Goal: Find contact information: Find contact information

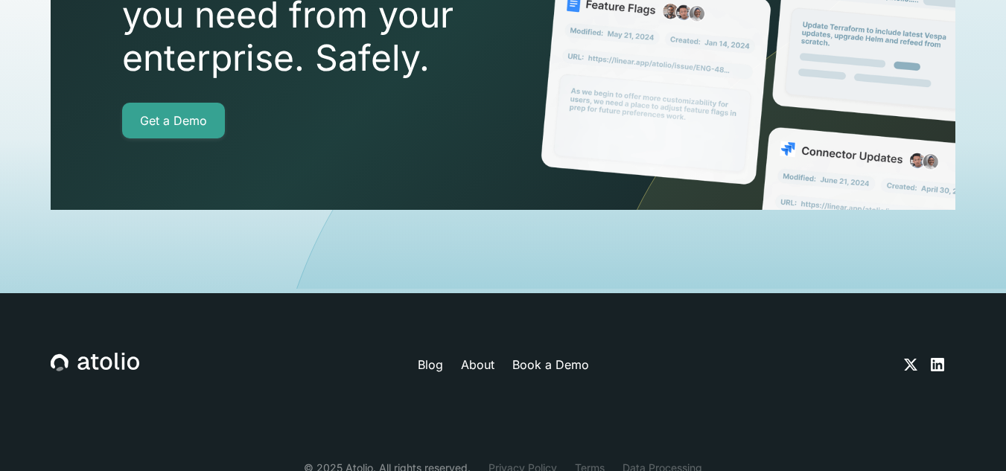
scroll to position [5364, 0]
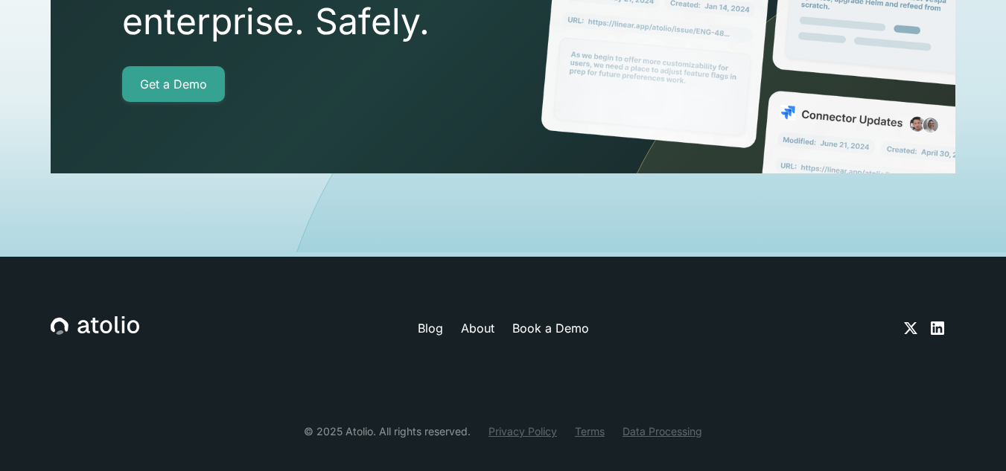
click at [517, 424] on link "Privacy Policy" at bounding box center [522, 432] width 68 height 16
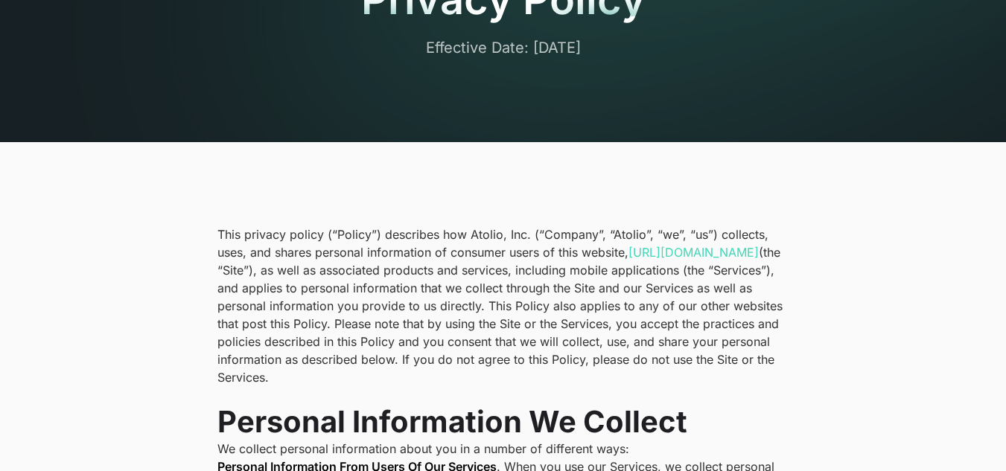
scroll to position [74, 0]
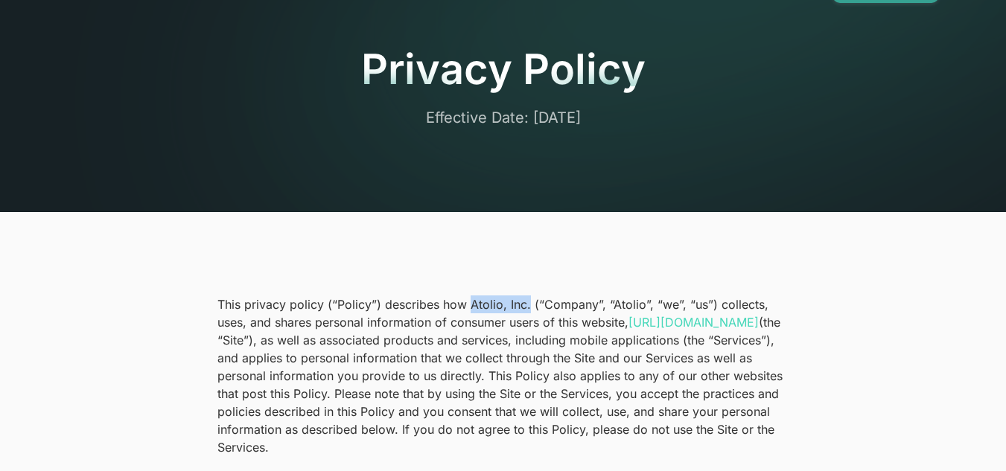
drag, startPoint x: 469, startPoint y: 304, endPoint x: 527, endPoint y: 307, distance: 58.2
click at [527, 307] on p "This privacy policy (“Policy”) describes how Atolio, Inc. (“Company”, “Atolio”,…" at bounding box center [503, 376] width 572 height 161
copy p "Atolio, Inc."
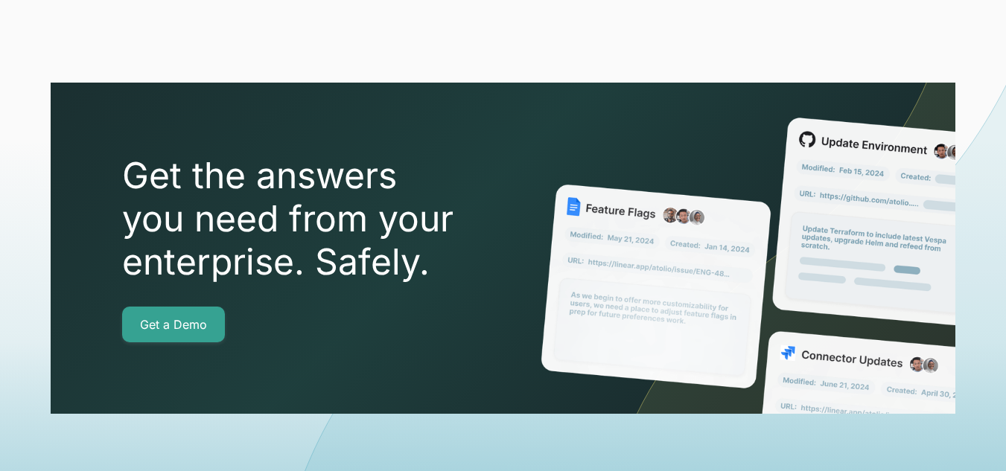
scroll to position [5364, 0]
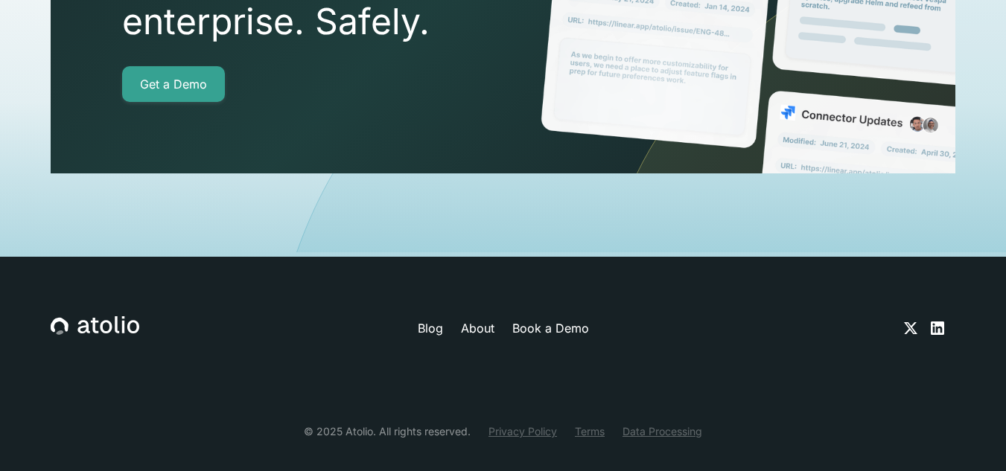
click at [506, 424] on link "Privacy Policy" at bounding box center [522, 432] width 68 height 16
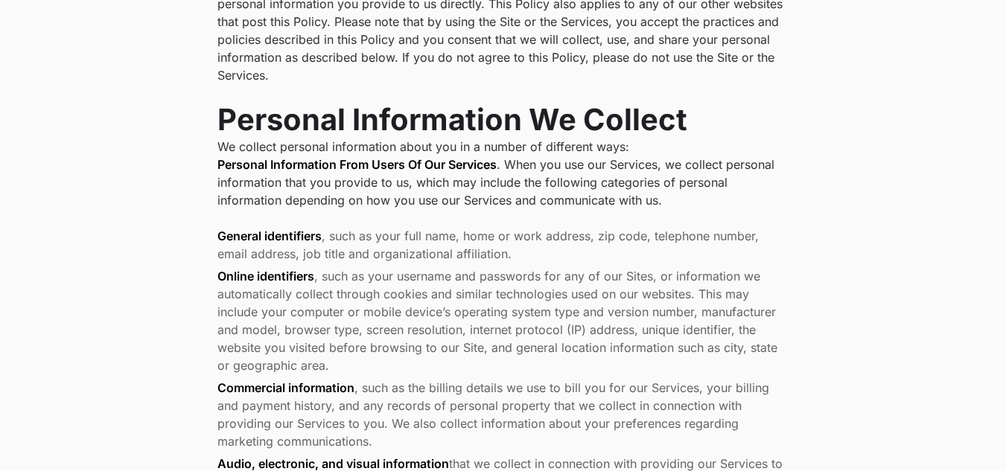
scroll to position [2462, 0]
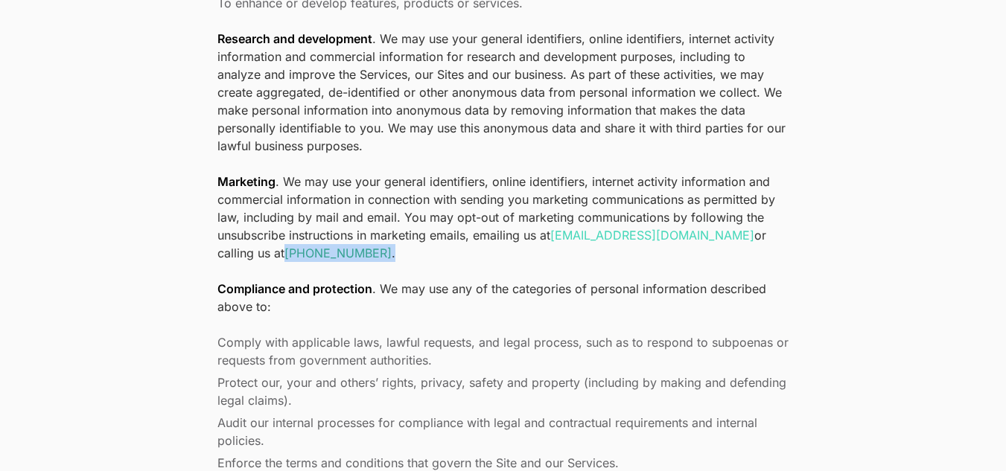
drag, startPoint x: 336, startPoint y: 254, endPoint x: 217, endPoint y: 249, distance: 119.2
click at [217, 249] on p "Marketing . We may use your general identifiers, online identifiers, internet a…" at bounding box center [503, 217] width 572 height 89
copy p "+1 (303) 529-1942 ."
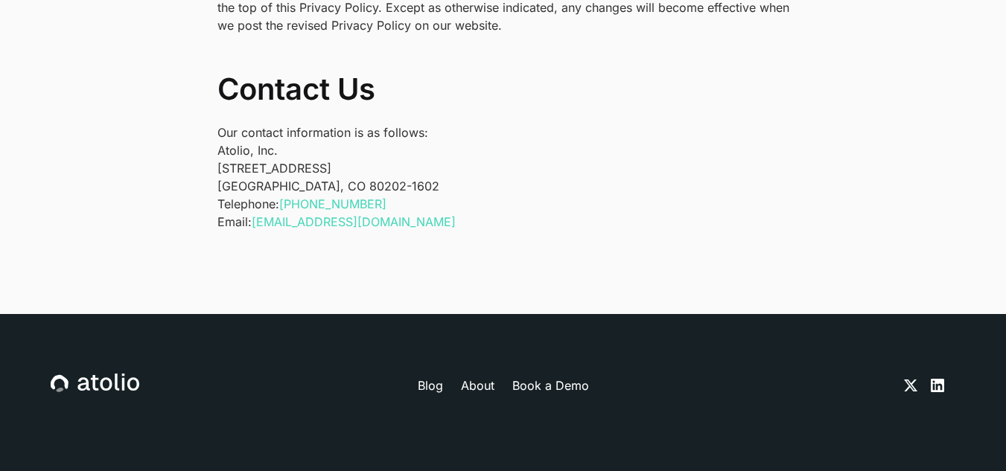
scroll to position [5068, 0]
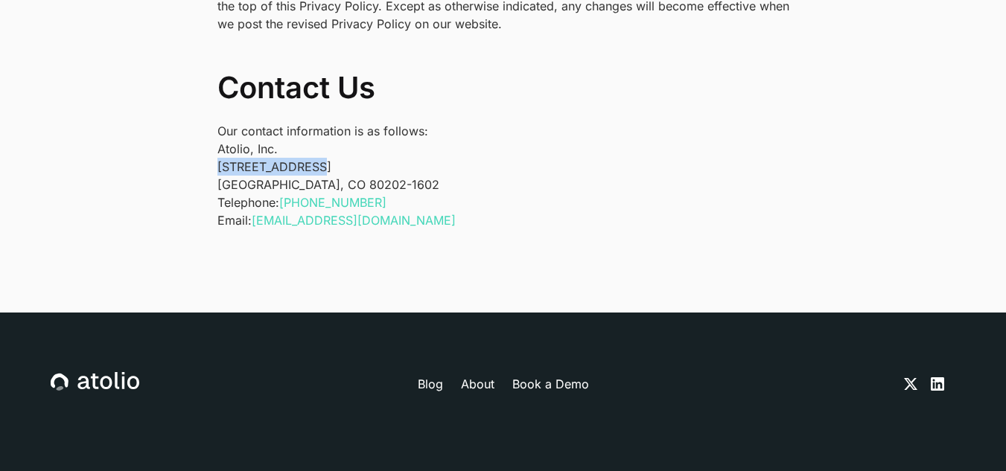
drag, startPoint x: 216, startPoint y: 147, endPoint x: 305, endPoint y: 150, distance: 88.6
drag, startPoint x: 283, startPoint y: 168, endPoint x: 370, endPoint y: 168, distance: 87.1
click at [370, 168] on p "Atolio, Inc. 1550 Larimer St #436 Denver, CO 80202-1602" at bounding box center [503, 167] width 572 height 54
drag, startPoint x: 261, startPoint y: 164, endPoint x: 355, endPoint y: 166, distance: 93.8
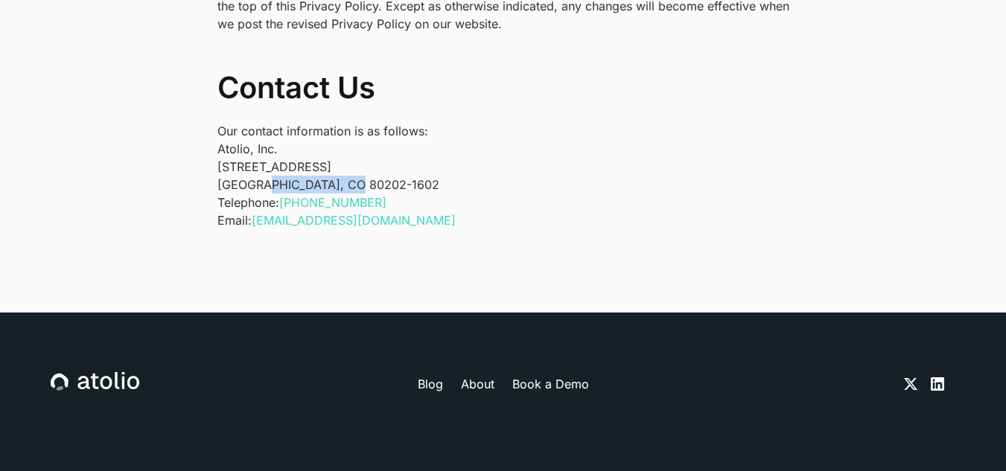
click at [355, 166] on p "Atolio, Inc. 1550 Larimer St #436 Denver, CO 80202-1602" at bounding box center [503, 167] width 572 height 54
click at [414, 162] on p "Atolio, Inc. 1550 Larimer St #436 Denver, CO 80202-1602" at bounding box center [503, 167] width 572 height 54
drag, startPoint x: 284, startPoint y: 166, endPoint x: 296, endPoint y: 169, distance: 13.0
click at [296, 169] on p "Atolio, Inc. 1550 Larimer St #436 Denver, CO 80202-1602" at bounding box center [503, 167] width 572 height 54
click at [338, 169] on p "Atolio, Inc. 1550 Larimer St #436 Denver, CO 80202-1602" at bounding box center [503, 167] width 572 height 54
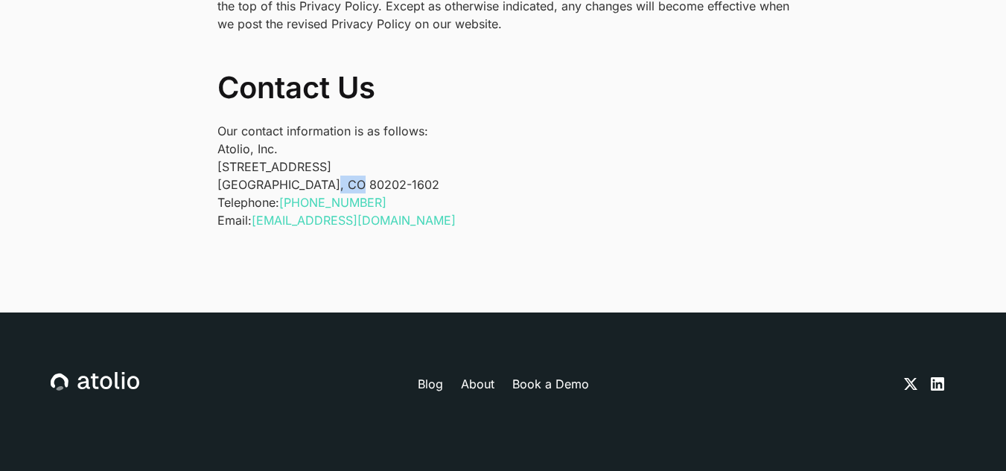
click at [338, 169] on p "Atolio, Inc. 1550 Larimer St #436 Denver, CO 80202-1602" at bounding box center [503, 167] width 572 height 54
click at [305, 168] on p "Atolio, Inc. 1550 Larimer St #436 Denver, CO 80202-1602" at bounding box center [503, 167] width 572 height 54
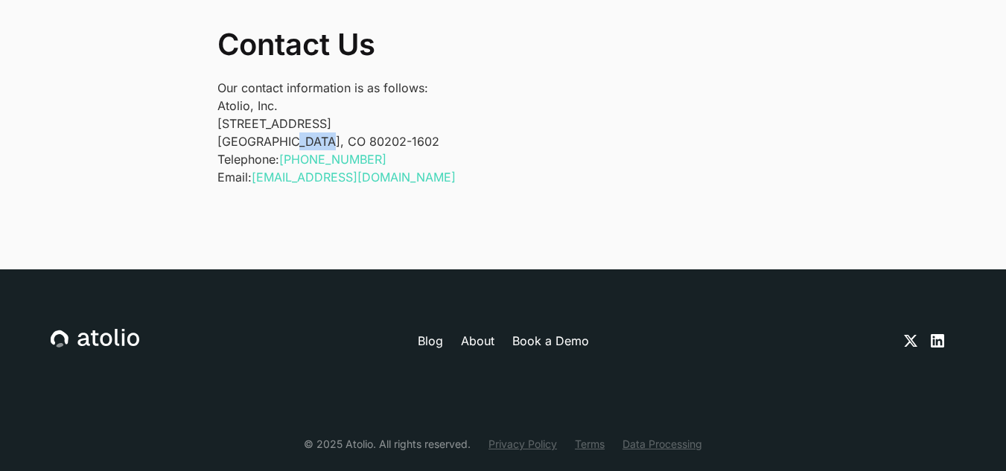
scroll to position [5134, 0]
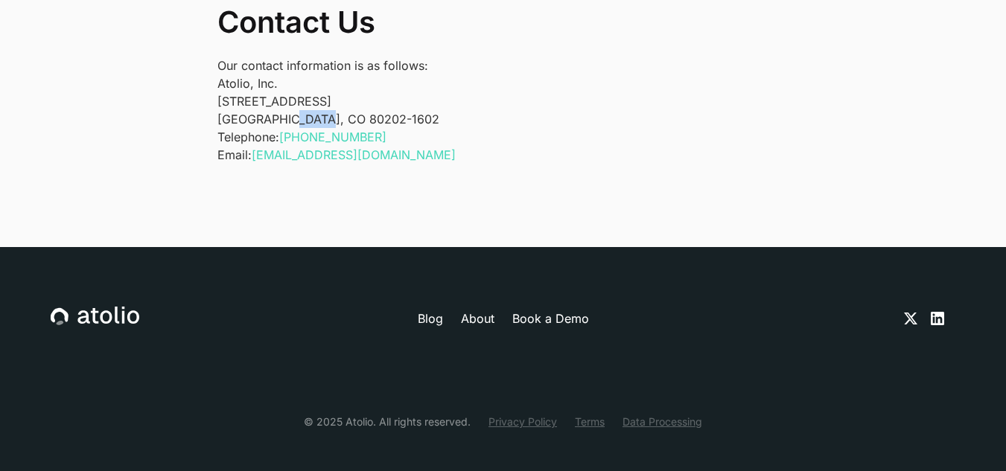
click at [932, 312] on icon at bounding box center [937, 318] width 13 height 13
